Goal: Check status: Check status

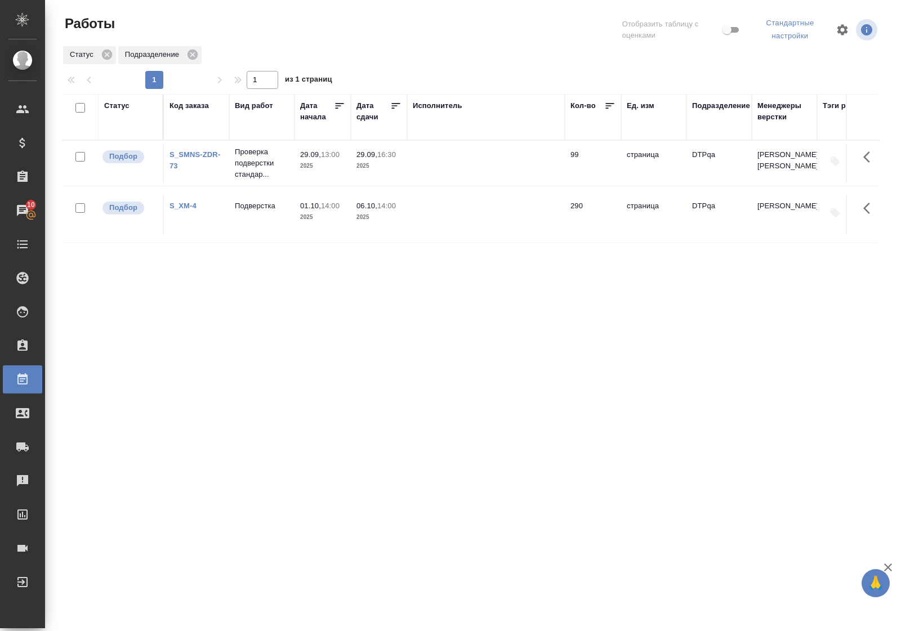
click at [115, 103] on div "Статус" at bounding box center [116, 105] width 25 height 11
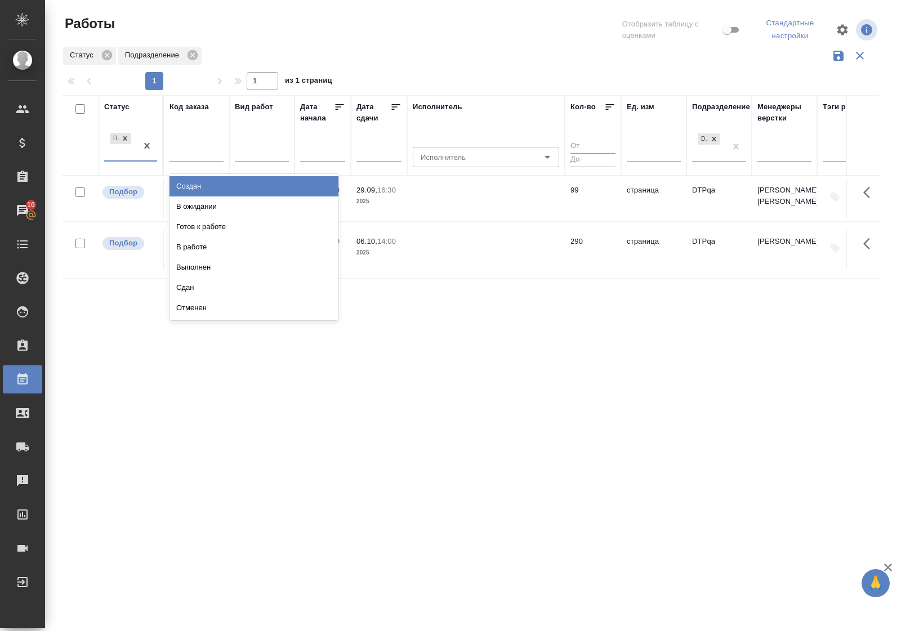
click at [132, 158] on div "Подбор" at bounding box center [120, 146] width 33 height 30
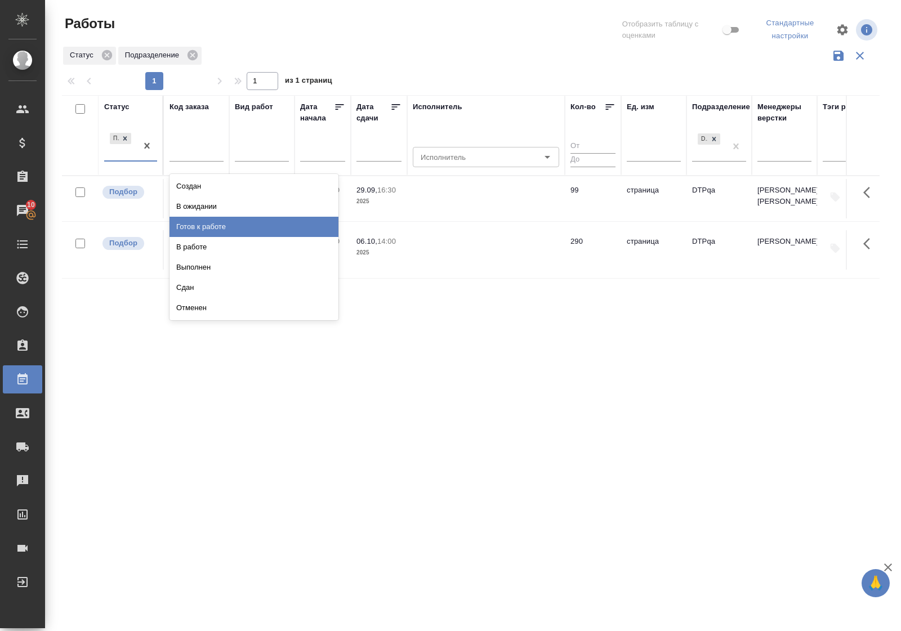
click at [189, 223] on div "Готов к работе" at bounding box center [253, 227] width 169 height 20
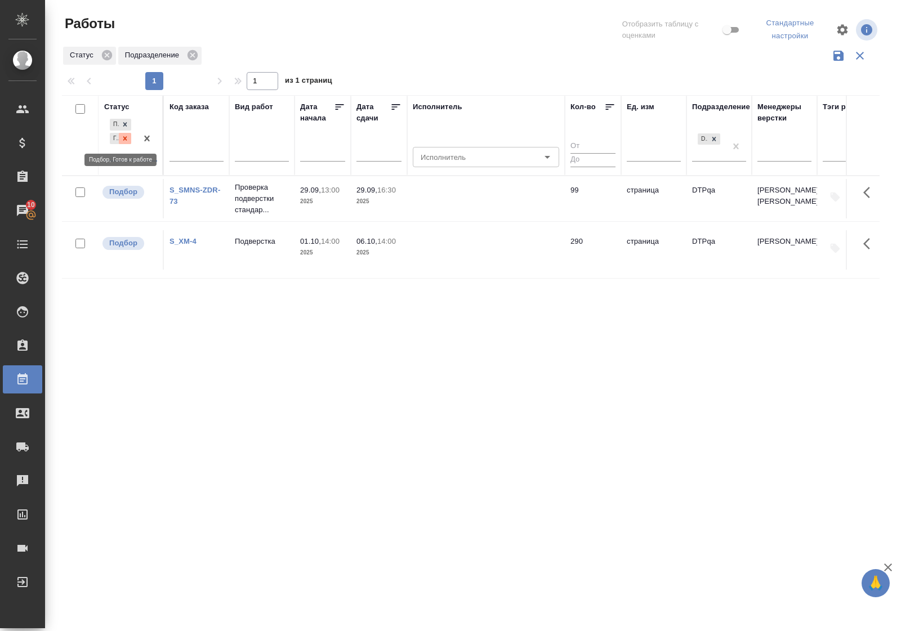
click at [128, 141] on icon at bounding box center [125, 139] width 8 height 8
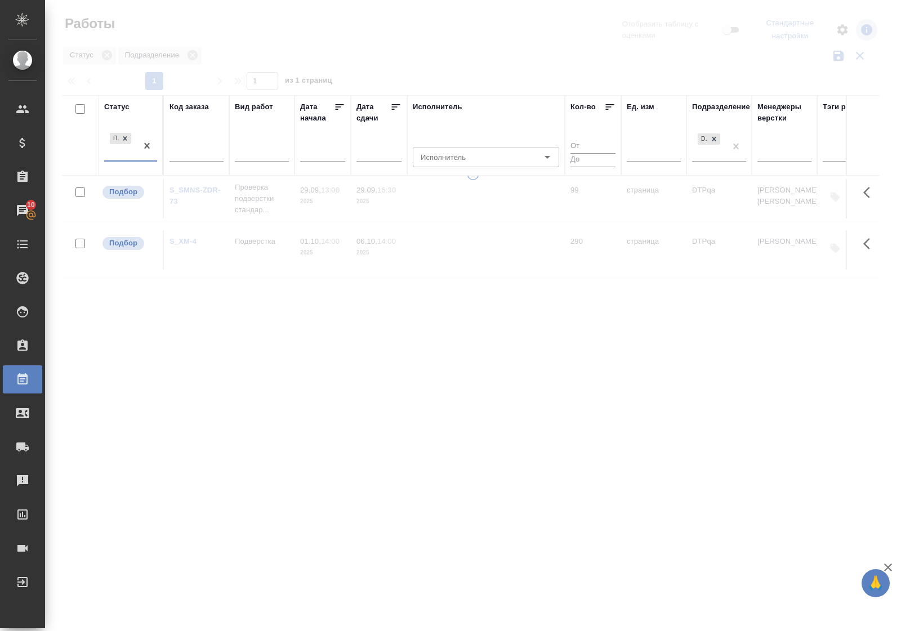
click at [129, 155] on div "Подбор" at bounding box center [120, 146] width 33 height 30
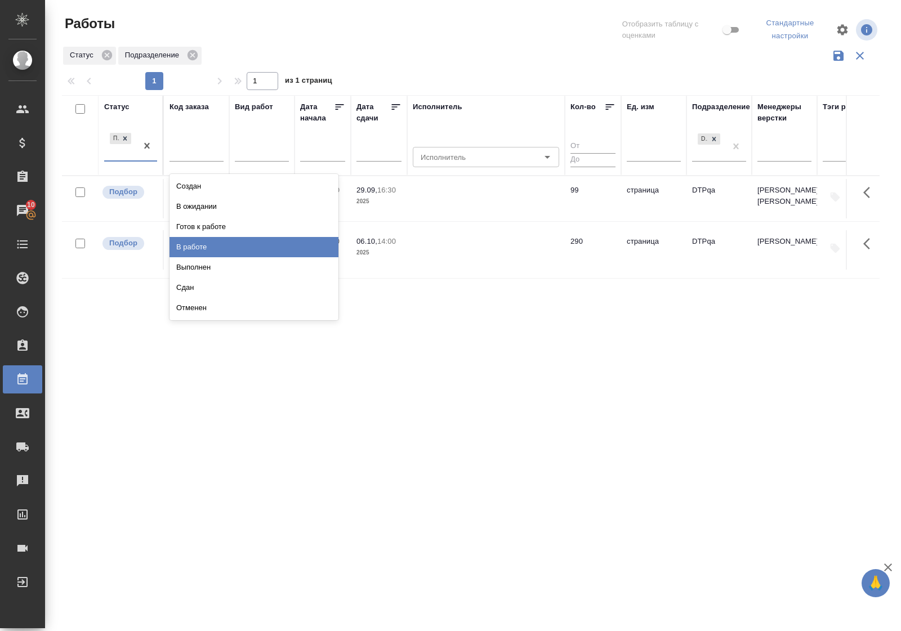
click at [193, 243] on div "В работе" at bounding box center [253, 247] width 169 height 20
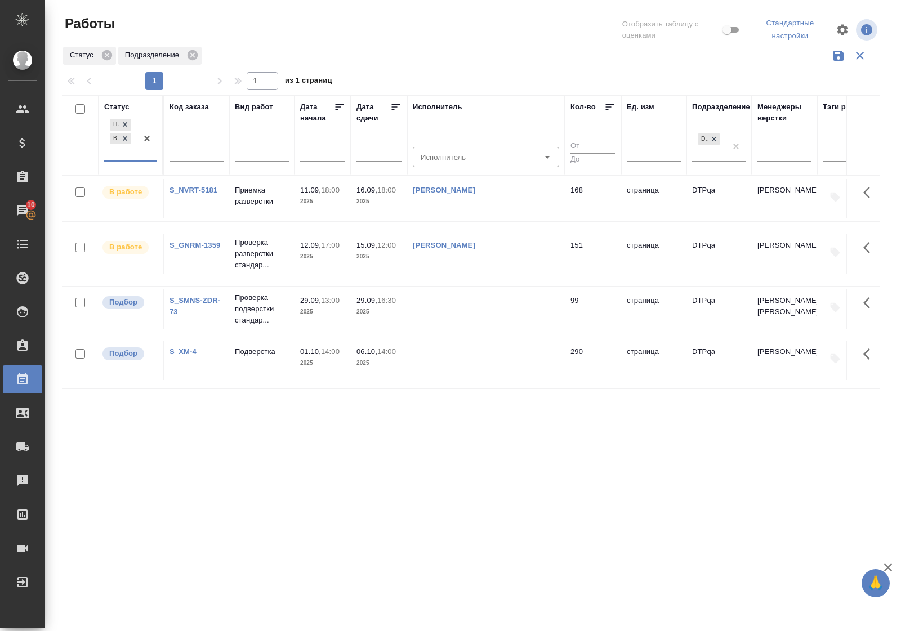
click at [183, 190] on link "S_NVRT-5181" at bounding box center [193, 190] width 48 height 8
click at [127, 139] on icon at bounding box center [125, 139] width 8 height 8
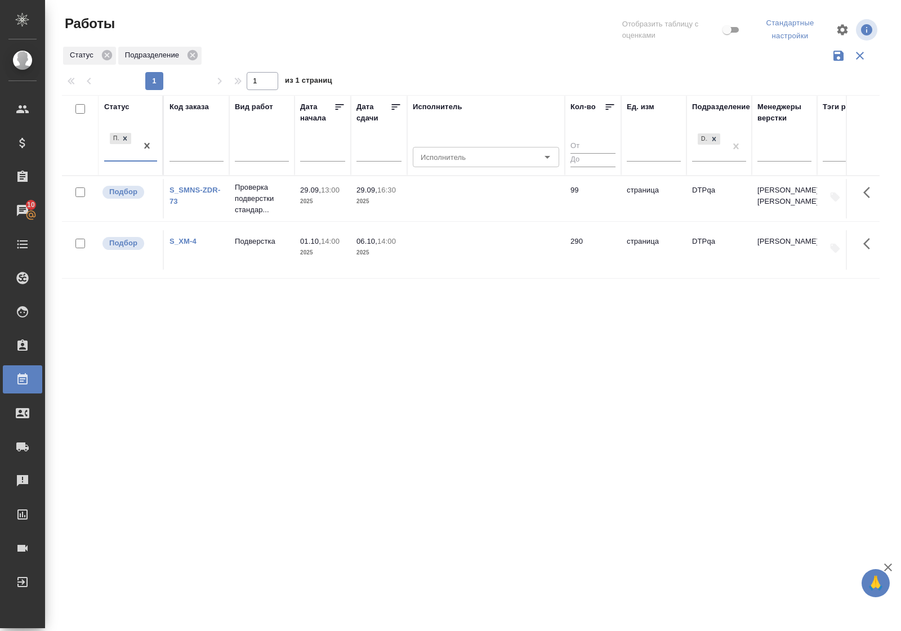
click at [113, 106] on div "Статус" at bounding box center [116, 106] width 25 height 11
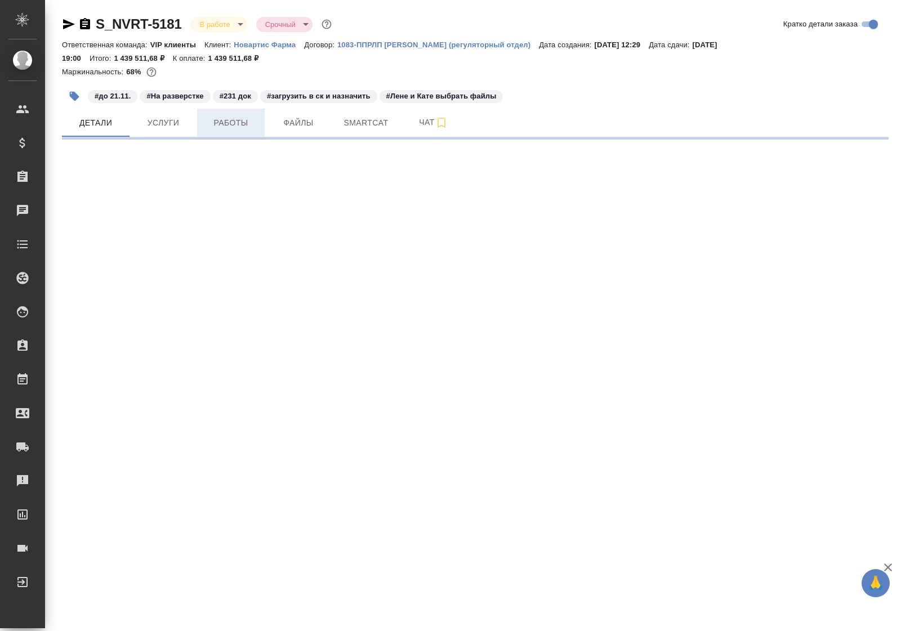
click at [234, 120] on span "Работы" at bounding box center [231, 123] width 54 height 14
select select "RU"
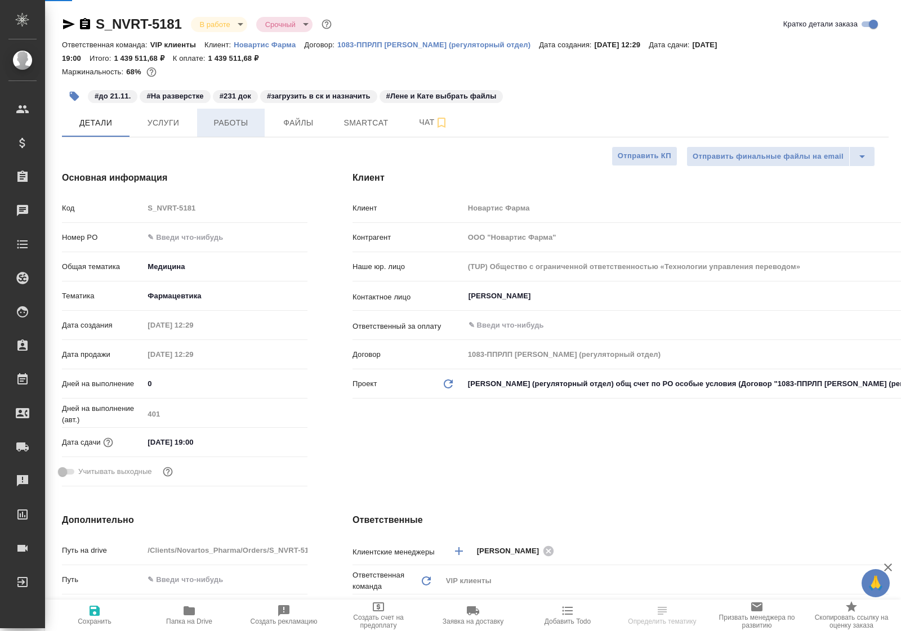
type textarea "x"
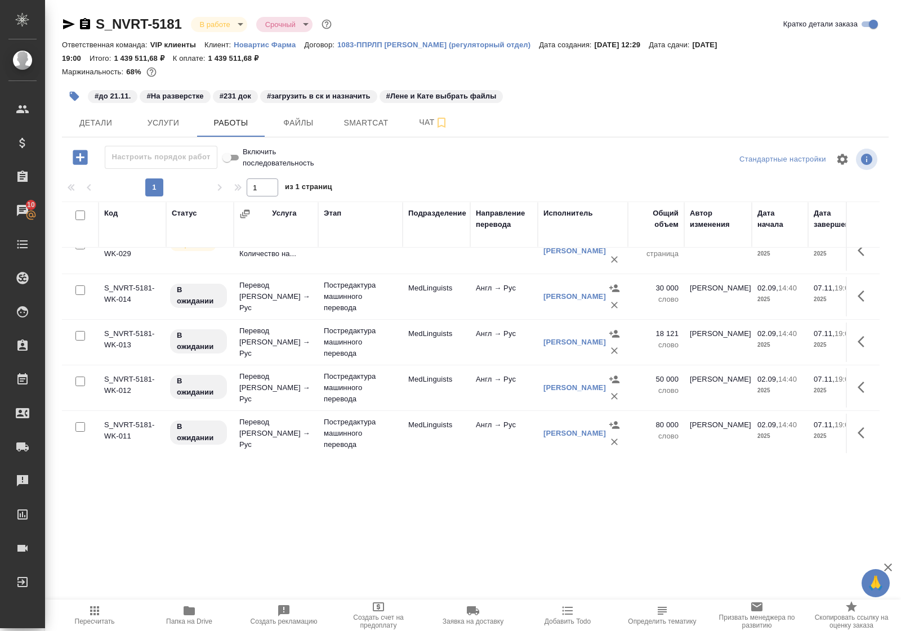
scroll to position [563, 0]
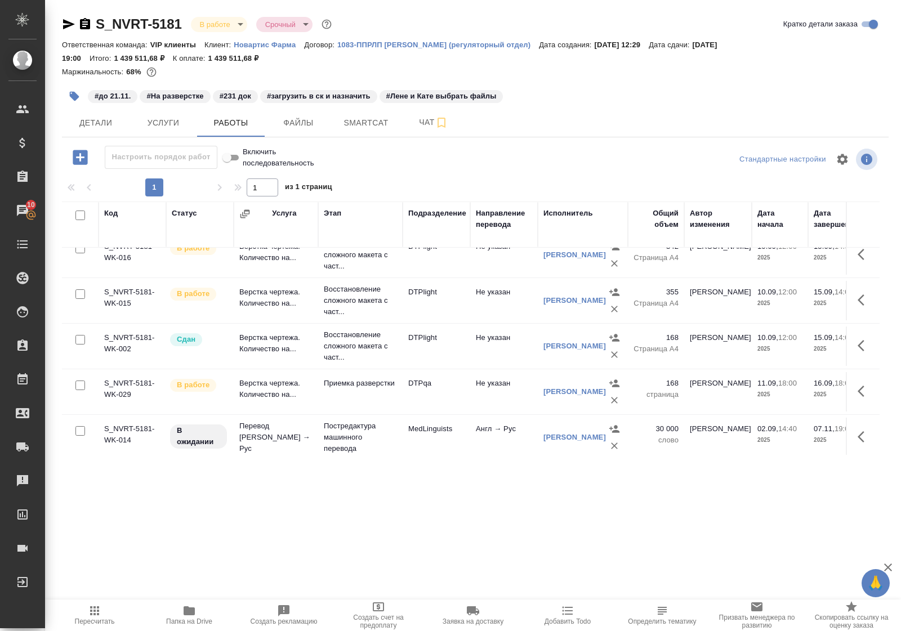
drag, startPoint x: 401, startPoint y: 227, endPoint x: 396, endPoint y: 229, distance: 6.1
click at [381, 227] on th "Этап" at bounding box center [360, 225] width 84 height 46
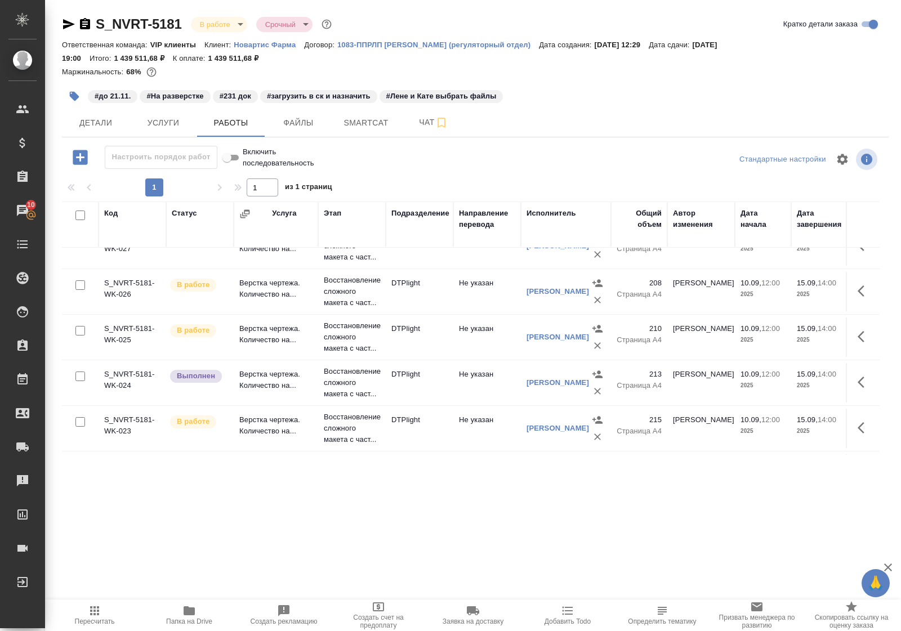
scroll to position [0, 0]
